Goal: Transaction & Acquisition: Obtain resource

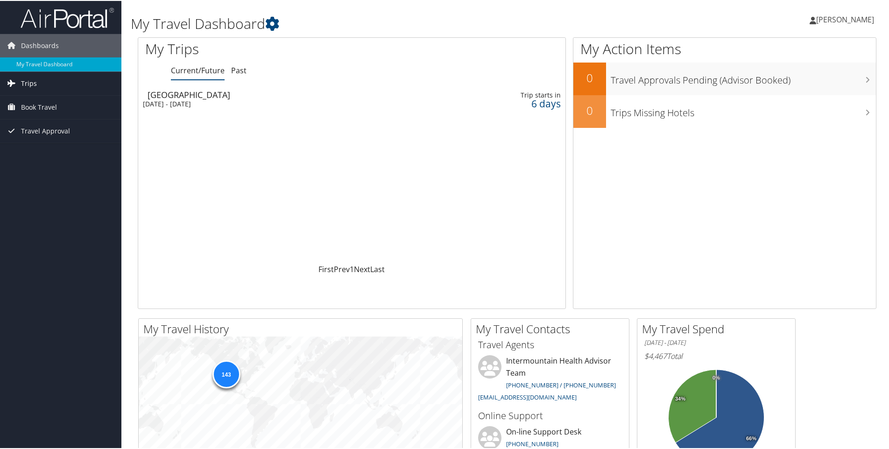
click at [37, 84] on link "Trips" at bounding box center [60, 82] width 121 height 23
click at [37, 116] on link "Past Trips" at bounding box center [60, 115] width 121 height 14
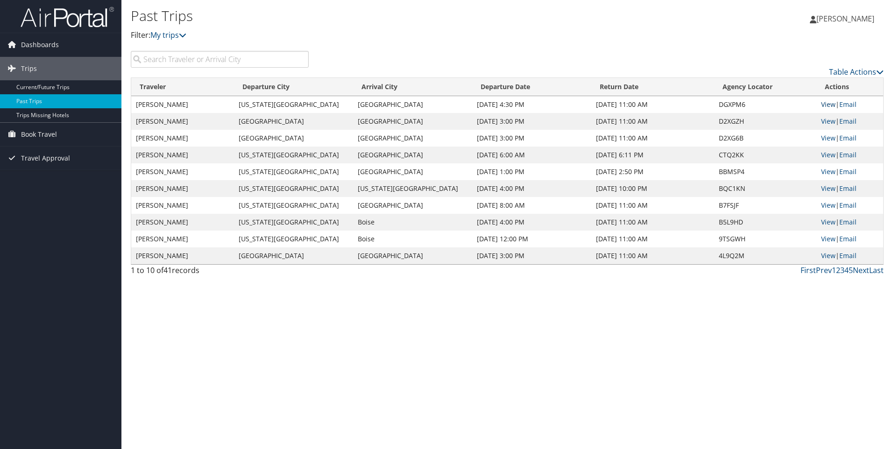
click at [821, 103] on link "View" at bounding box center [828, 104] width 14 height 9
click at [46, 85] on link "Current/Future Trips" at bounding box center [60, 87] width 121 height 14
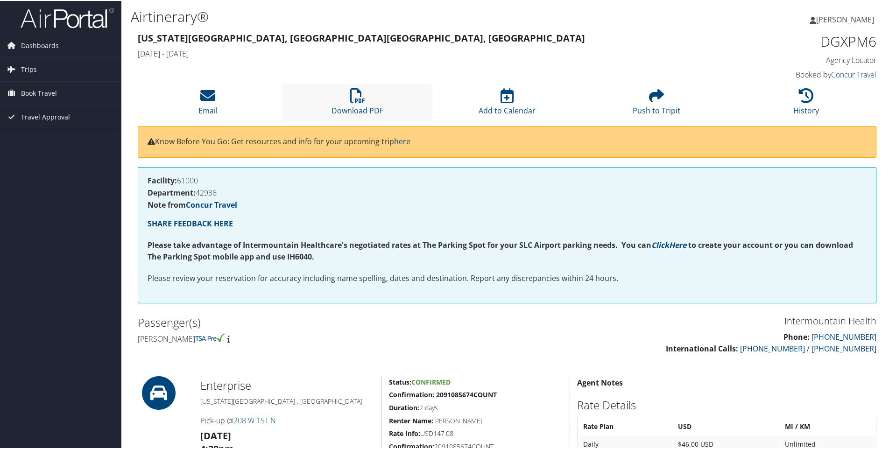
click at [348, 104] on li "Download PDF" at bounding box center [357, 102] width 149 height 38
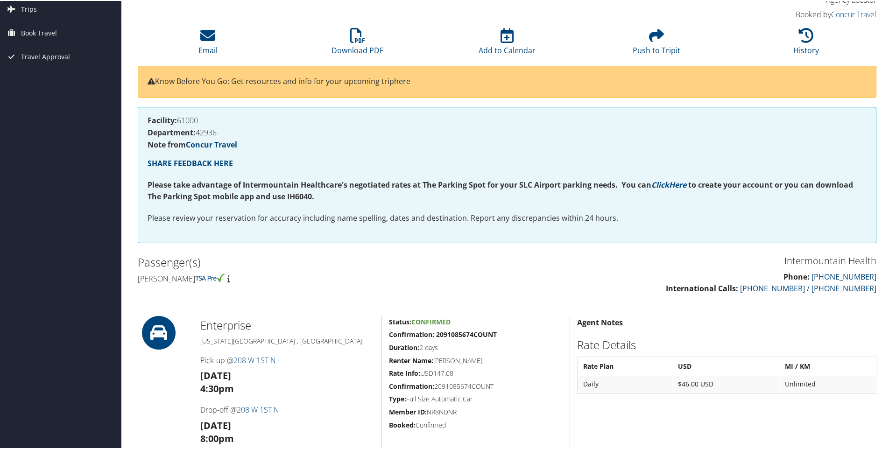
scroll to position [47, 0]
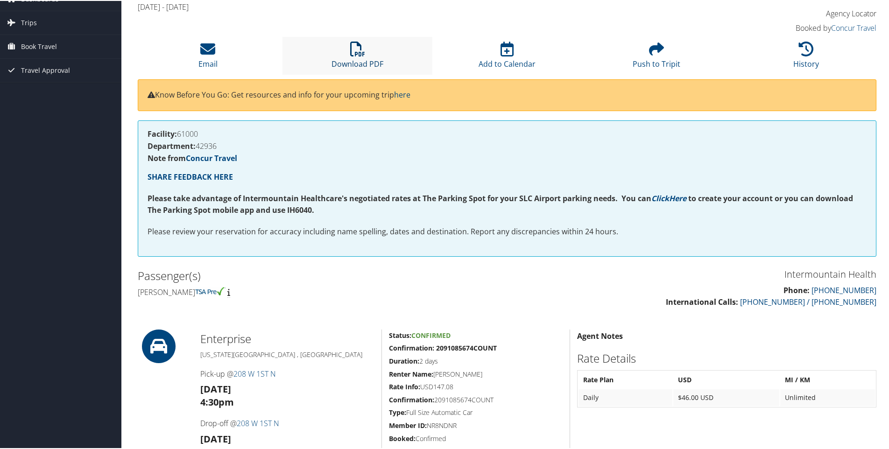
click at [358, 61] on link "Download PDF" at bounding box center [358, 57] width 52 height 22
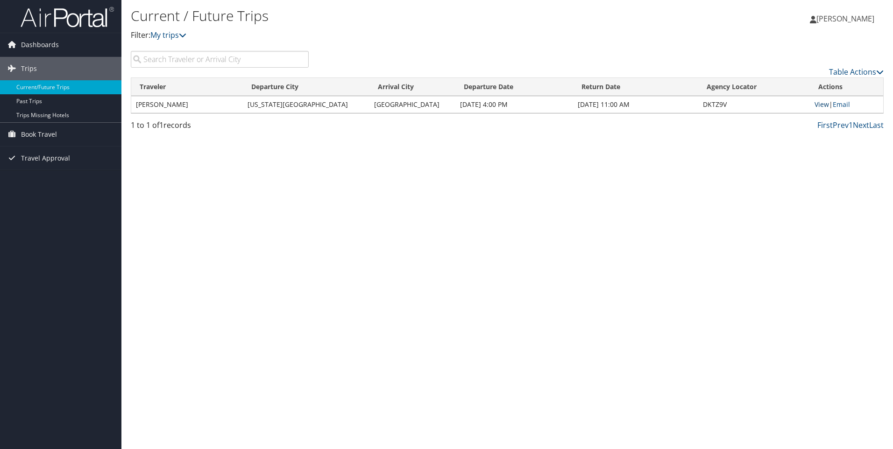
click at [821, 104] on link "View" at bounding box center [822, 104] width 14 height 9
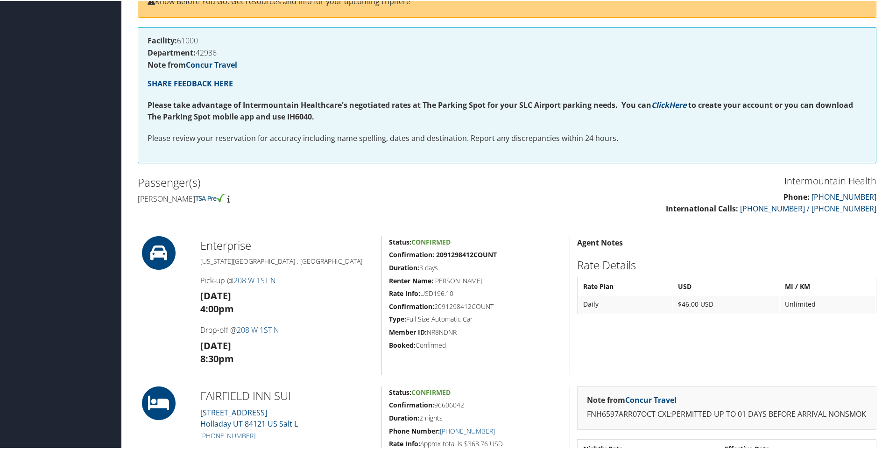
scroll to position [187, 0]
